Goal: Information Seeking & Learning: Learn about a topic

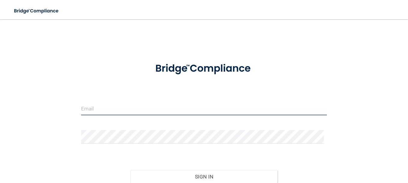
click at [105, 112] on input "email" at bounding box center [204, 108] width 246 height 14
type input "[EMAIL_ADDRESS][DOMAIN_NAME]"
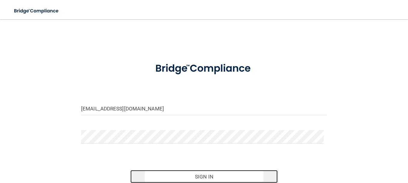
click at [177, 178] on button "Sign In" at bounding box center [203, 176] width 147 height 13
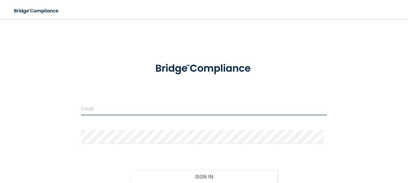
click at [176, 108] on input "email" at bounding box center [204, 108] width 246 height 14
type input "[EMAIL_ADDRESS][DOMAIN_NAME]"
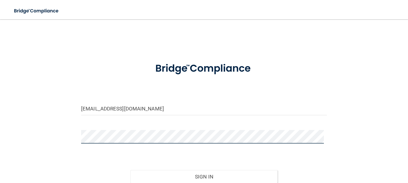
click at [130, 170] on button "Sign In" at bounding box center [203, 176] width 147 height 13
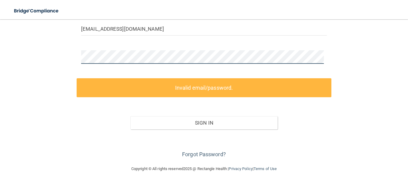
scroll to position [54, 0]
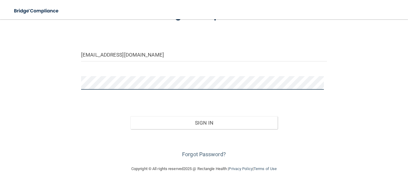
click at [130, 116] on button "Sign In" at bounding box center [203, 122] width 147 height 13
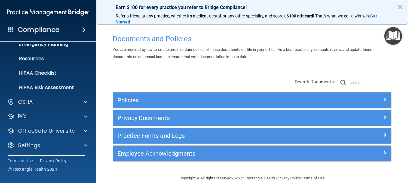
scroll to position [67, 0]
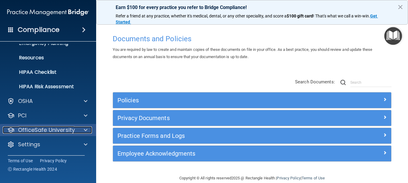
click at [75, 130] on div "OfficeSafe University" at bounding box center [40, 129] width 74 height 7
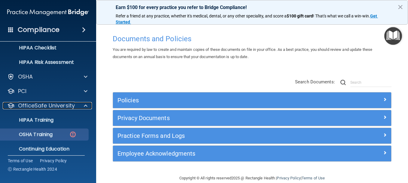
scroll to position [110, 0]
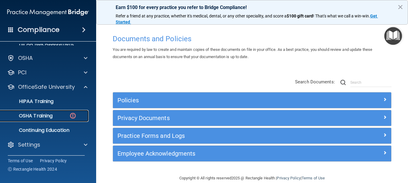
click at [54, 111] on link "OSHA Training" at bounding box center [41, 116] width 95 height 12
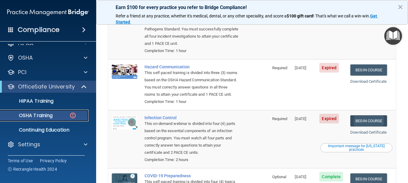
scroll to position [30, 0]
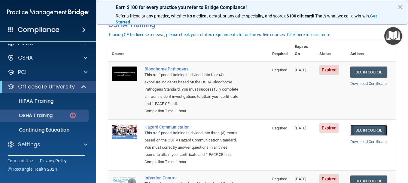
click at [368, 128] on link "Begin Course" at bounding box center [368, 129] width 37 height 11
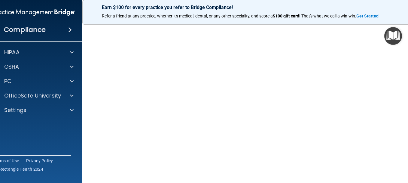
scroll to position [58, 0]
click at [397, 38] on img "Open Resource Center" at bounding box center [393, 36] width 18 height 18
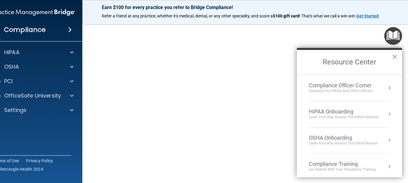
click at [397, 38] on img "Open Resource Center" at bounding box center [393, 36] width 18 height 18
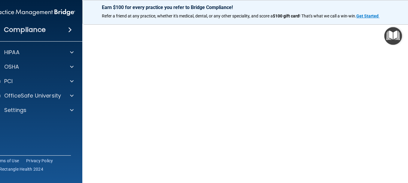
scroll to position [28, 0]
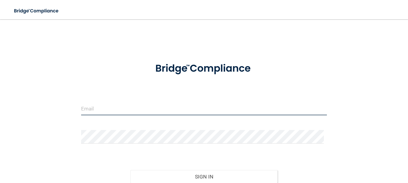
click at [128, 108] on input "email" at bounding box center [204, 108] width 246 height 14
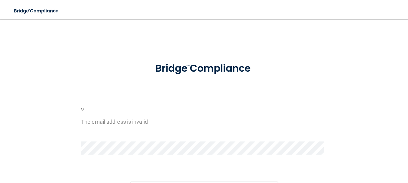
type input "[EMAIL_ADDRESS][DOMAIN_NAME]"
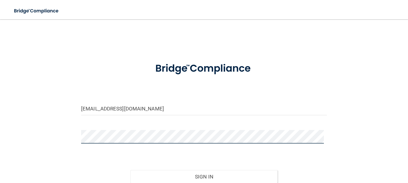
click at [130, 170] on button "Sign In" at bounding box center [203, 176] width 147 height 13
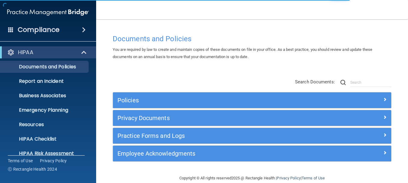
scroll to position [10, 0]
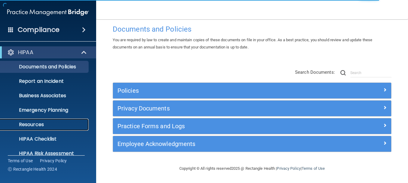
click at [73, 121] on link "Resources" at bounding box center [41, 124] width 95 height 12
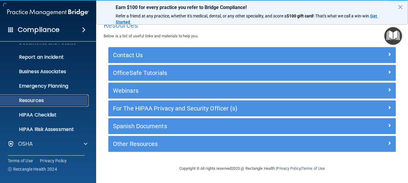
scroll to position [67, 0]
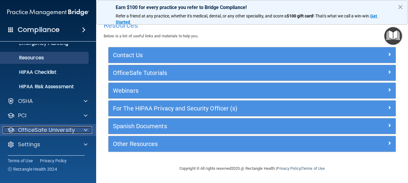
click at [75, 126] on div "OfficeSafe University" at bounding box center [40, 129] width 74 height 7
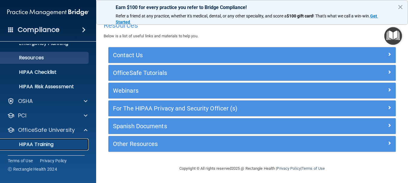
click at [65, 141] on link "HIPAA Training" at bounding box center [41, 144] width 95 height 12
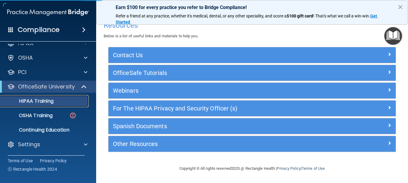
scroll to position [9, 0]
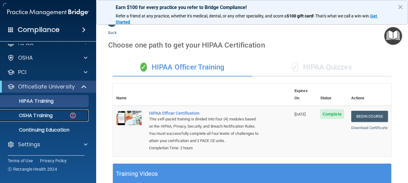
click at [63, 118] on div "OSHA Training" at bounding box center [45, 115] width 82 height 6
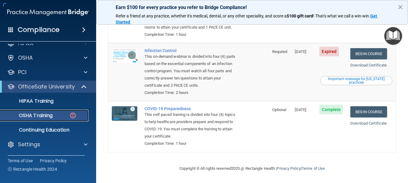
scroll to position [166, 0]
click at [299, 163] on div "Copyright © All rights reserved 2025 @ Rectangle Health | Privacy Policy | Term…" at bounding box center [251, 168] width 219 height 19
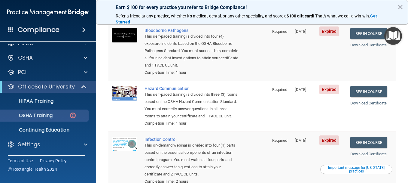
scroll to position [67, 0]
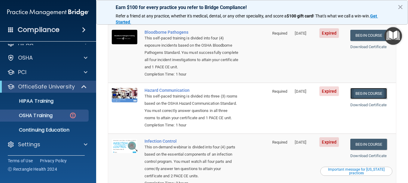
click at [368, 93] on link "Begin Course" at bounding box center [368, 93] width 37 height 11
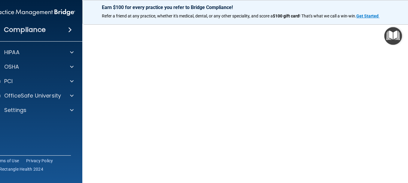
scroll to position [38, 0]
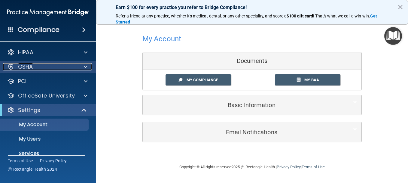
click at [85, 68] on span at bounding box center [86, 66] width 4 height 7
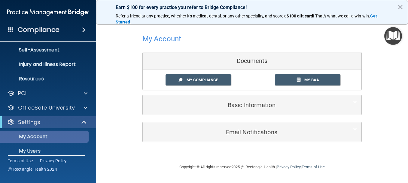
scroll to position [90, 0]
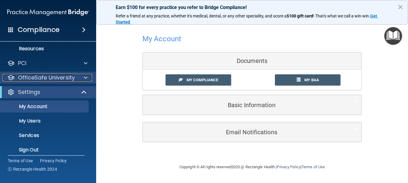
click at [87, 77] on span at bounding box center [86, 77] width 4 height 7
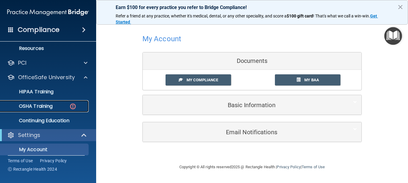
click at [48, 108] on p "OSHA Training" at bounding box center [28, 106] width 49 height 6
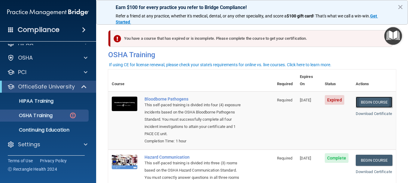
click at [373, 96] on link "Begin Course" at bounding box center [374, 101] width 37 height 11
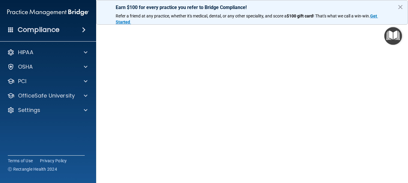
scroll to position [44, 0]
click at [98, 80] on main "Bloodborne Pathogens Training This course doesn’t expire until [DATE]. Are you …" at bounding box center [252, 100] width 312 height 163
